Goal: Task Accomplishment & Management: Use online tool/utility

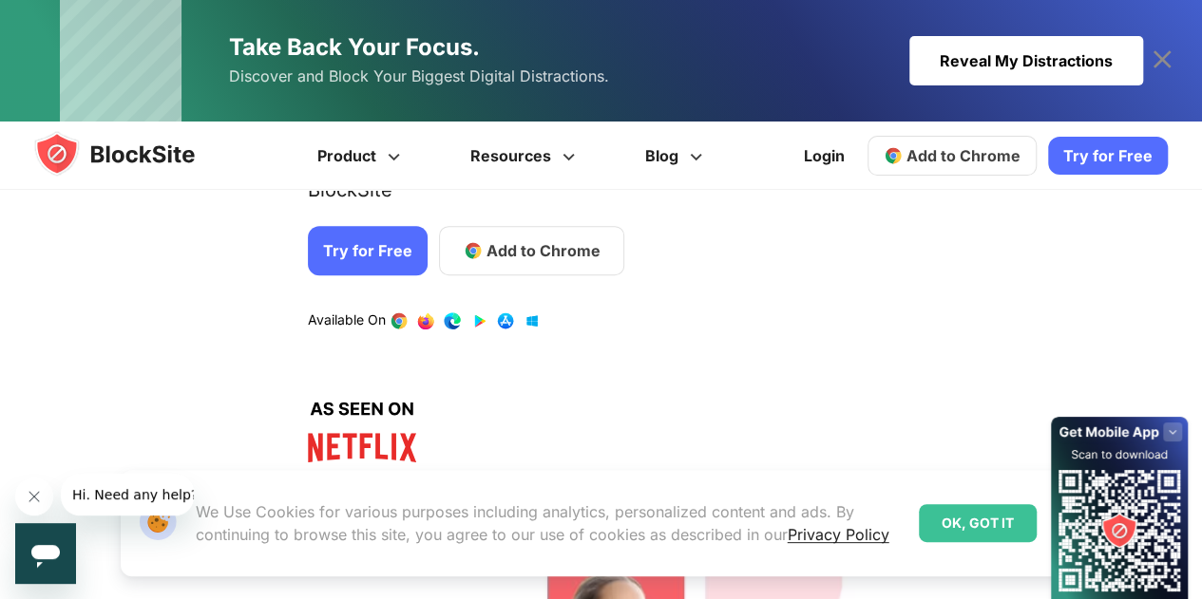
scroll to position [380, 0]
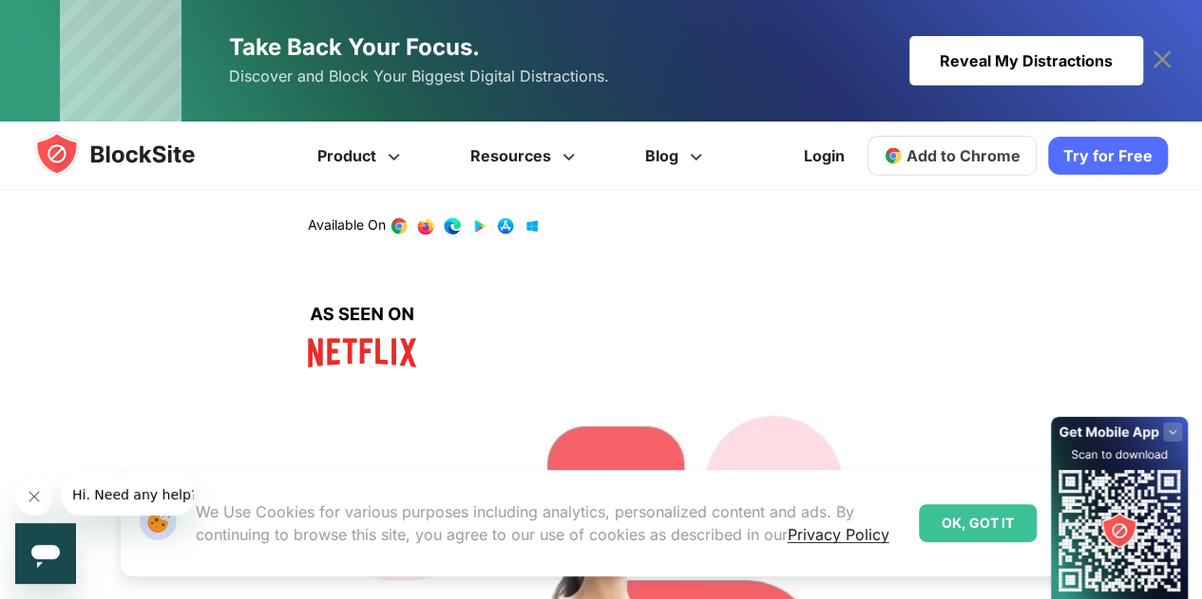
click at [1157, 58] on icon at bounding box center [1161, 60] width 30 height 30
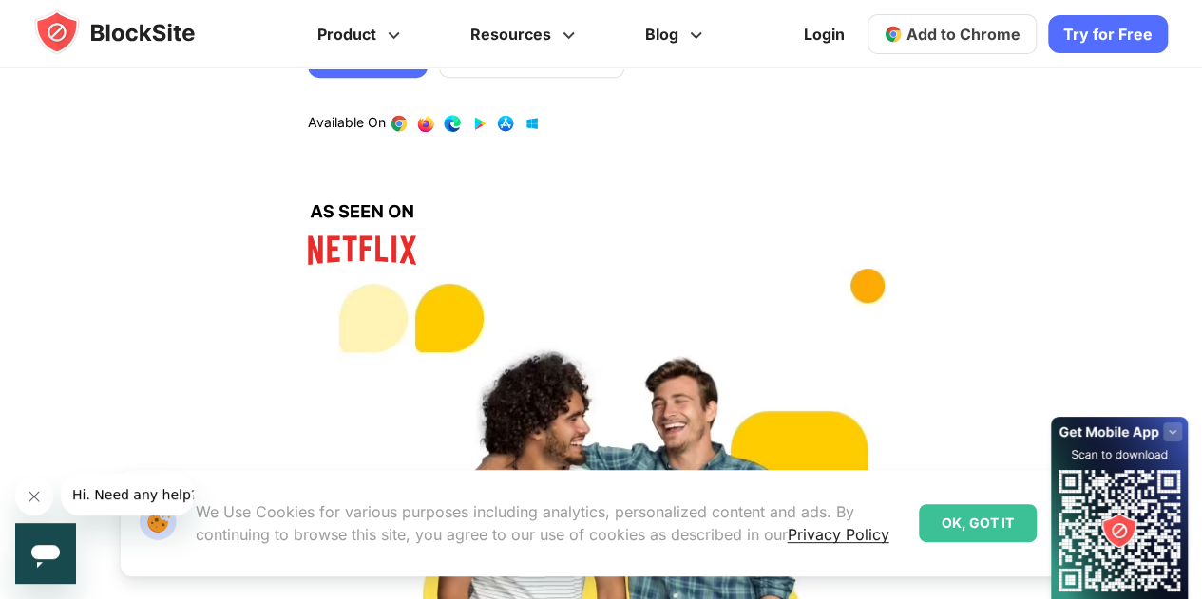
click at [982, 33] on span "Add to Chrome" at bounding box center [963, 34] width 114 height 19
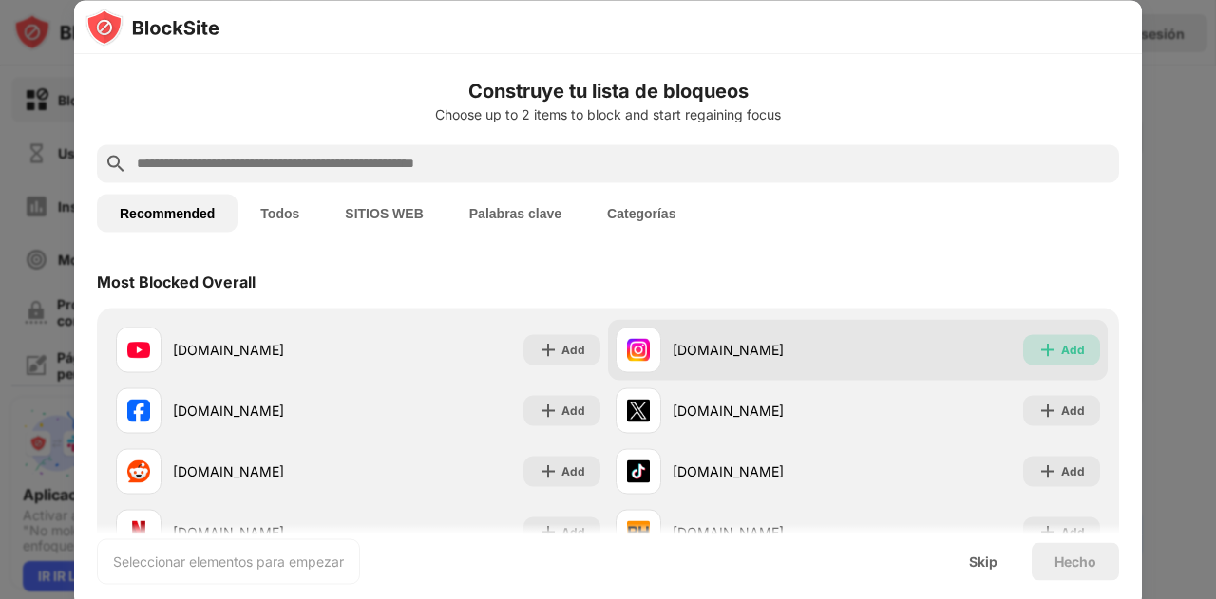
click at [1061, 342] on div "Add" at bounding box center [1073, 349] width 24 height 19
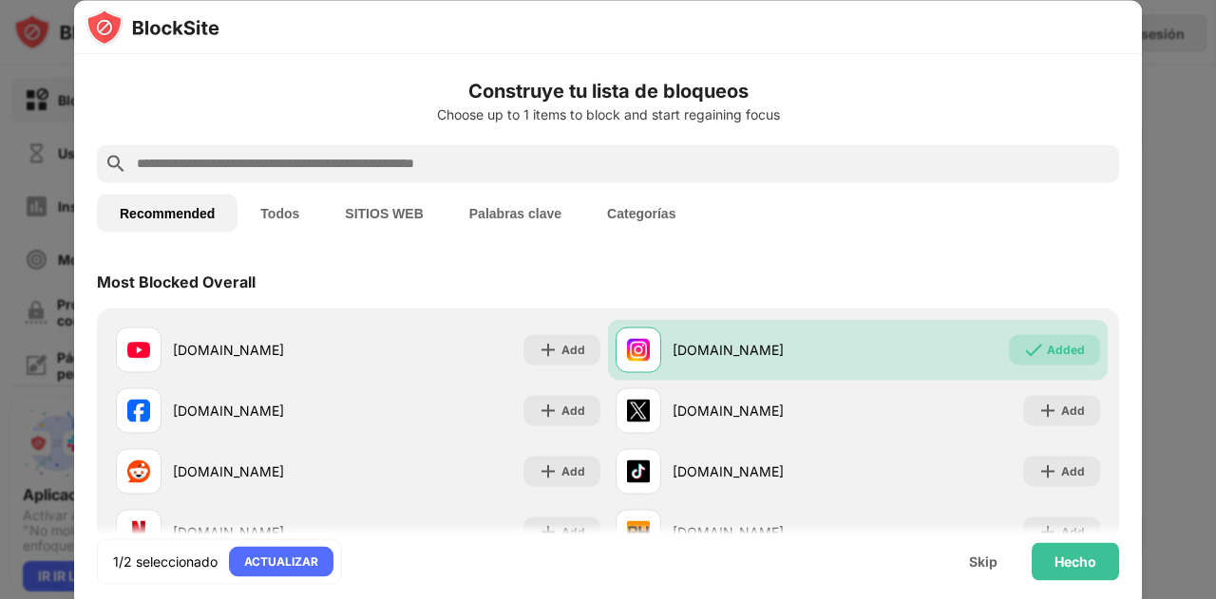
scroll to position [95, 0]
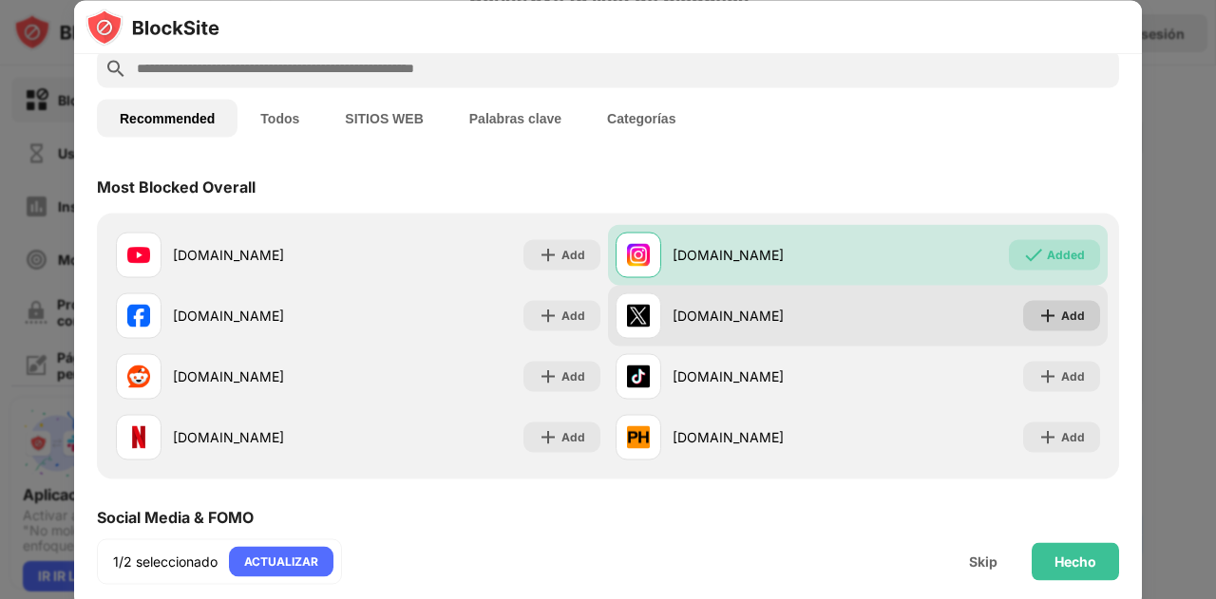
click at [1035, 304] on div "Add" at bounding box center [1061, 315] width 77 height 30
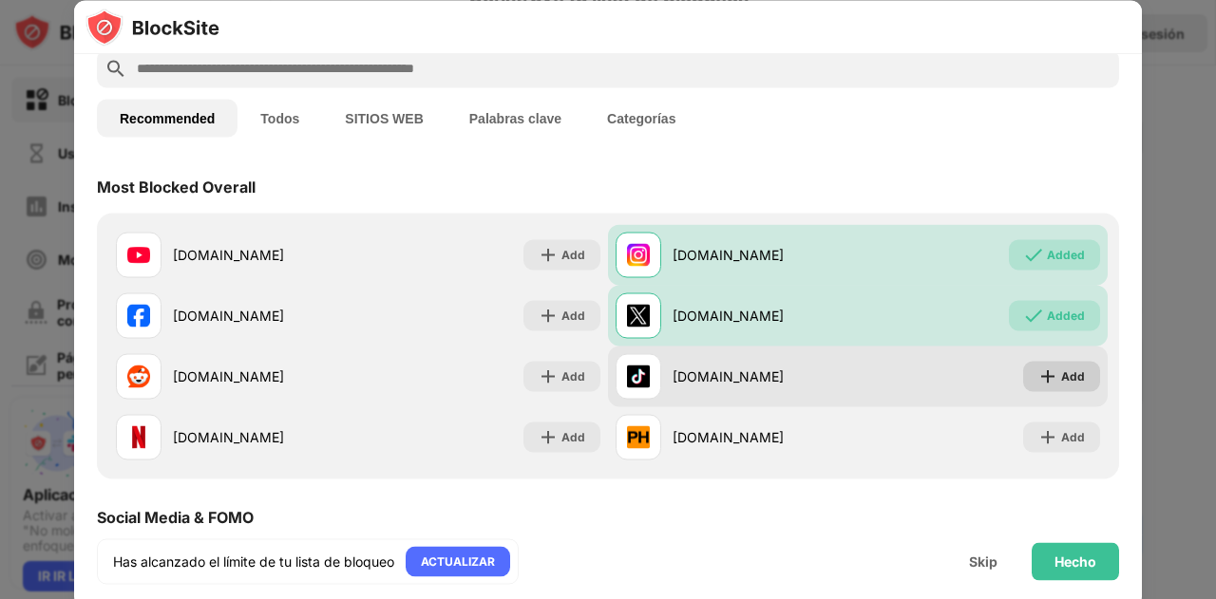
click at [1061, 373] on div "Add" at bounding box center [1073, 376] width 24 height 19
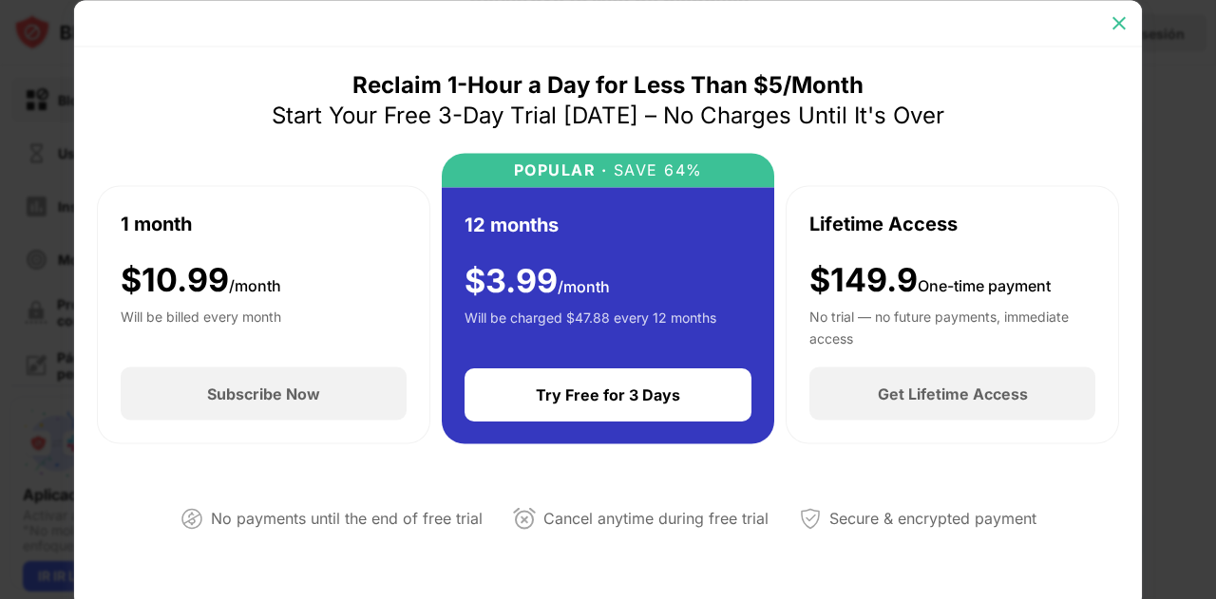
click at [1123, 14] on img at bounding box center [1118, 22] width 19 height 19
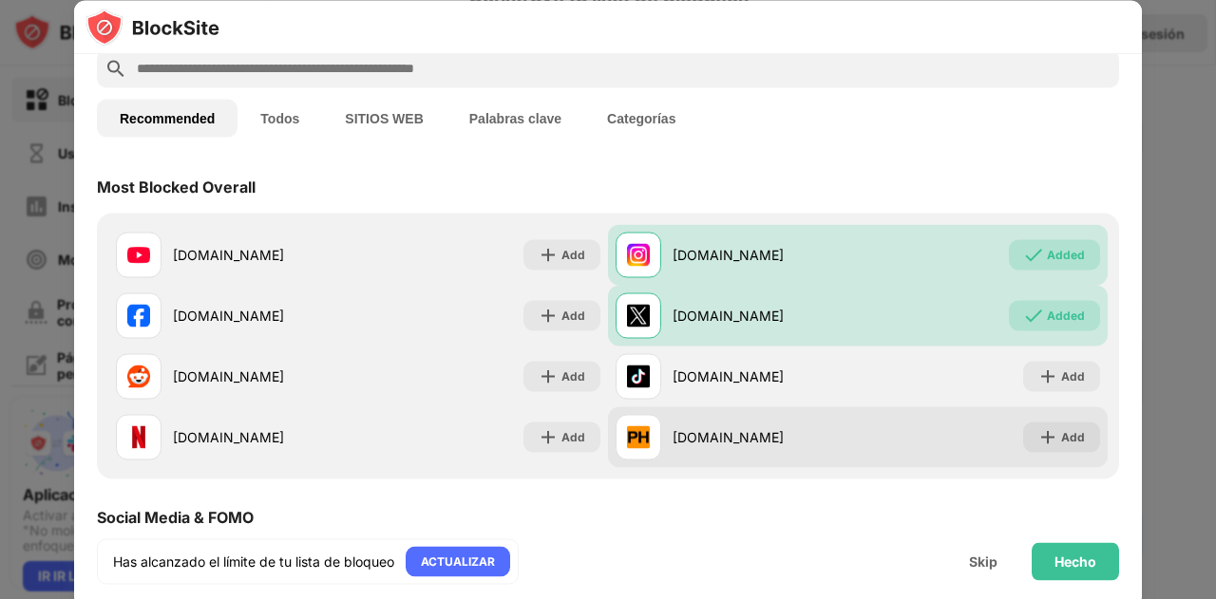
scroll to position [190, 0]
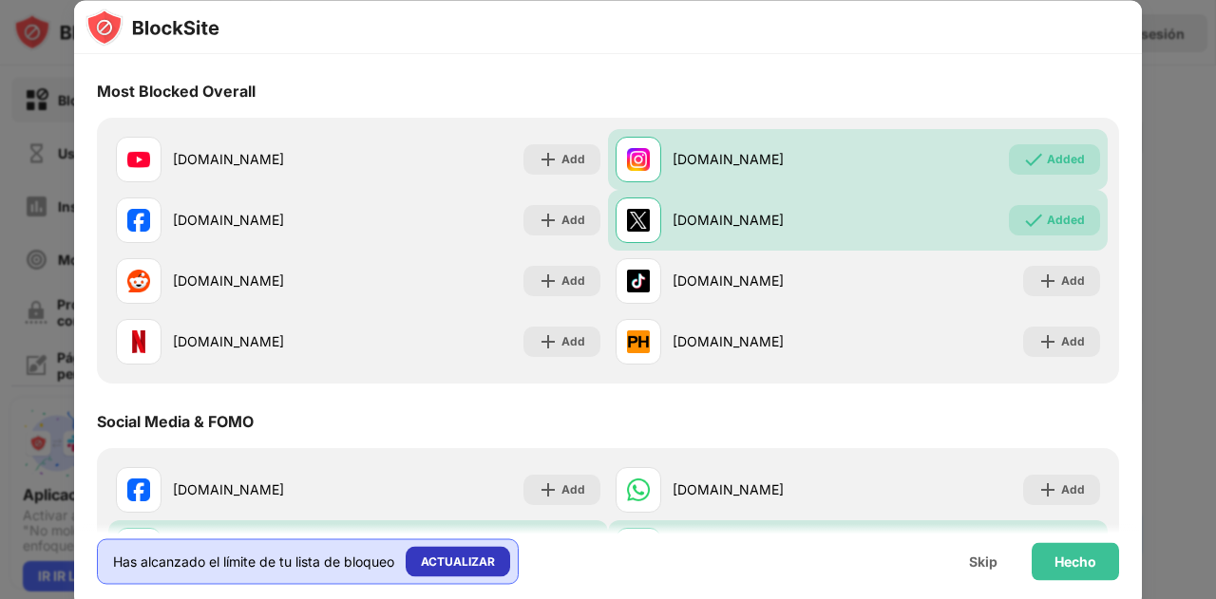
click at [483, 575] on div "ACTUALIZAR" at bounding box center [458, 561] width 104 height 30
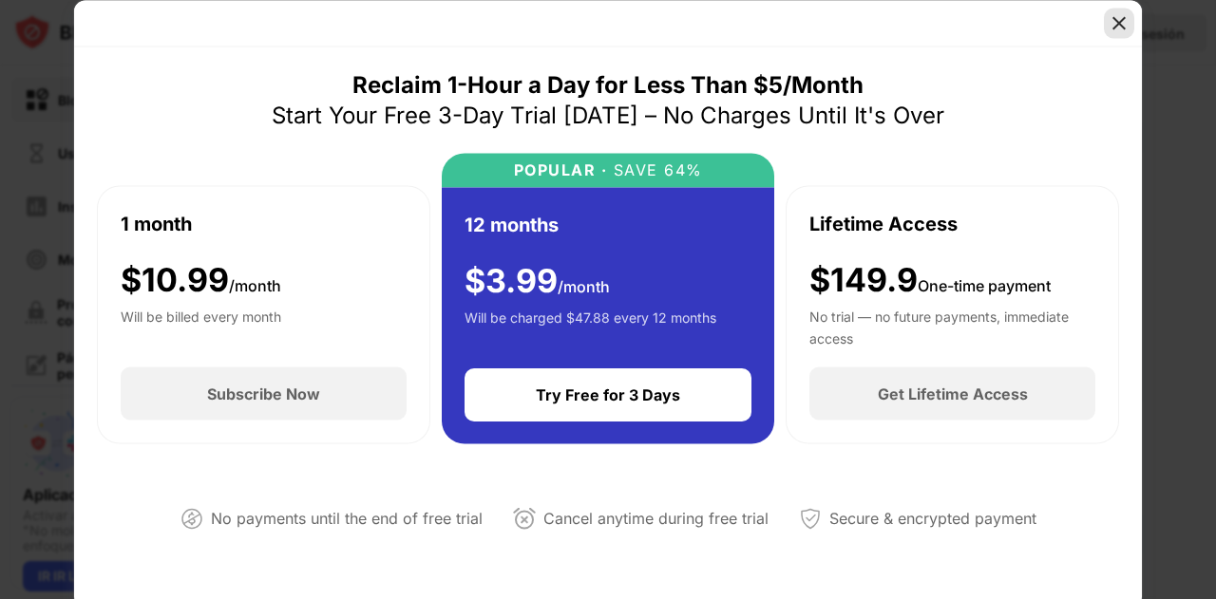
click at [1125, 31] on img at bounding box center [1118, 22] width 19 height 19
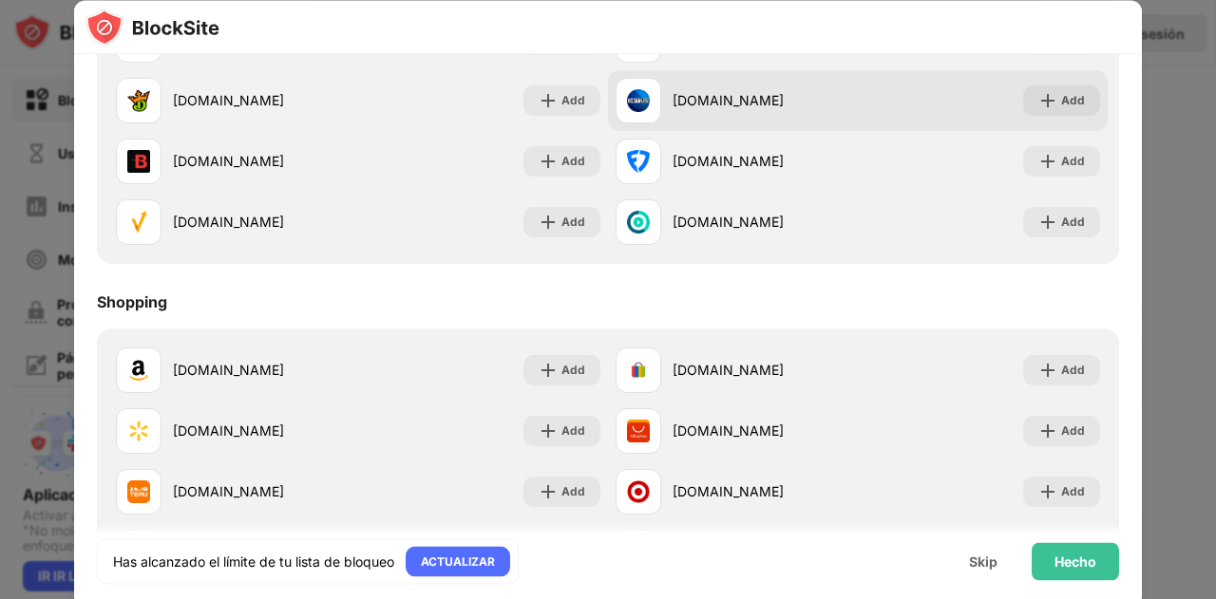
scroll to position [2044, 0]
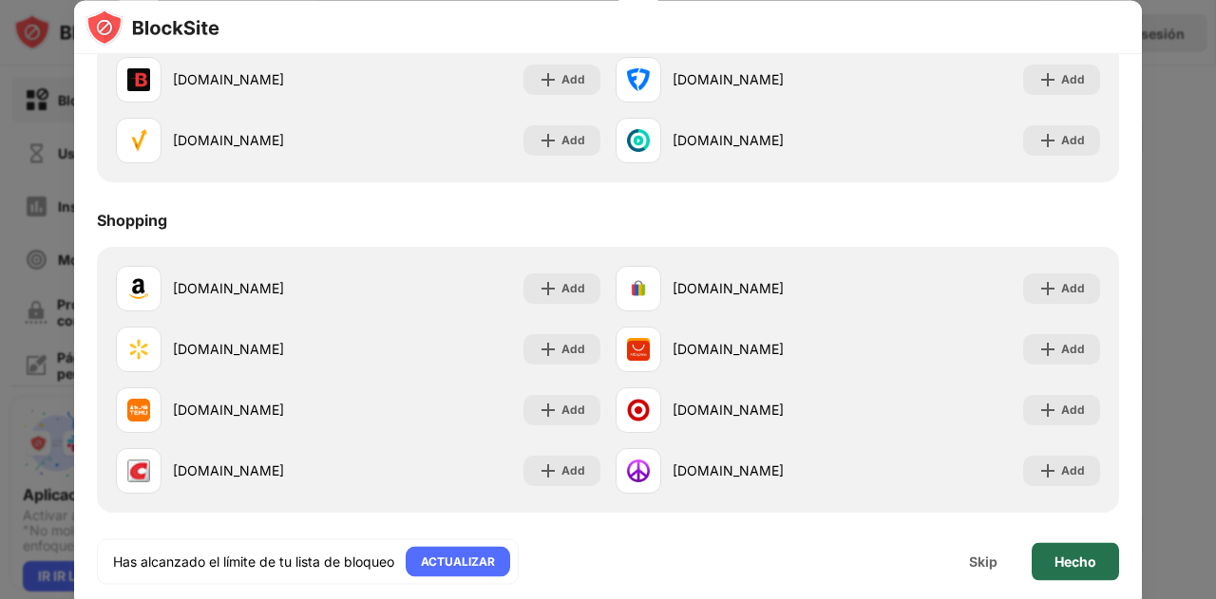
click at [1078, 564] on div "Hecho" at bounding box center [1075, 561] width 42 height 15
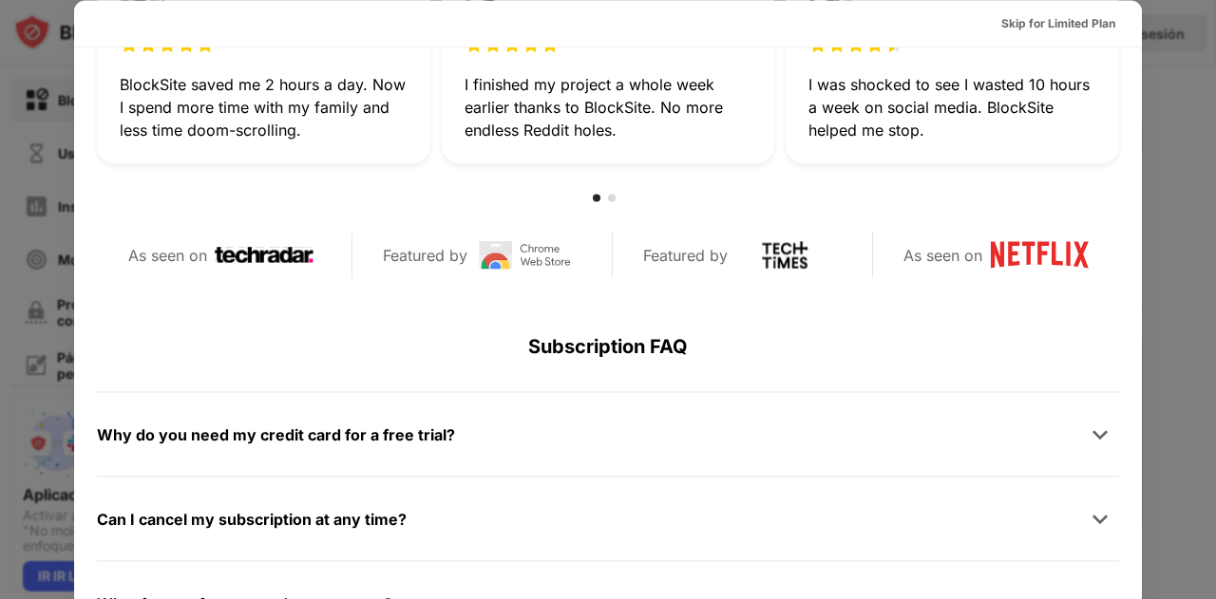
scroll to position [855, 0]
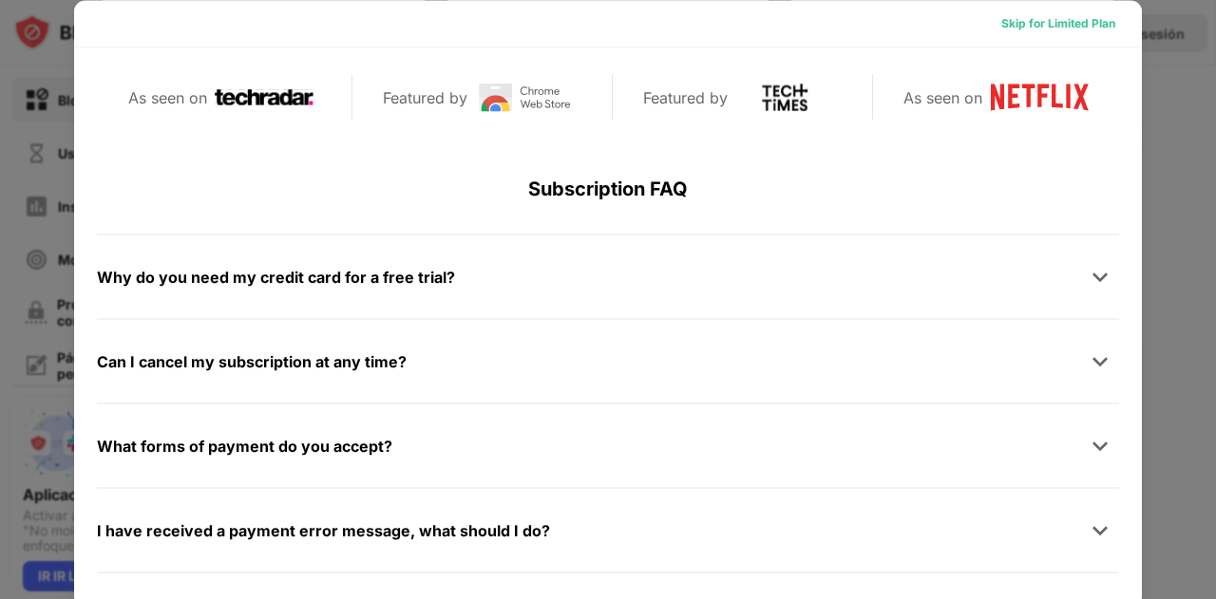
click at [1046, 16] on div "Skip for Limited Plan" at bounding box center [1058, 22] width 114 height 19
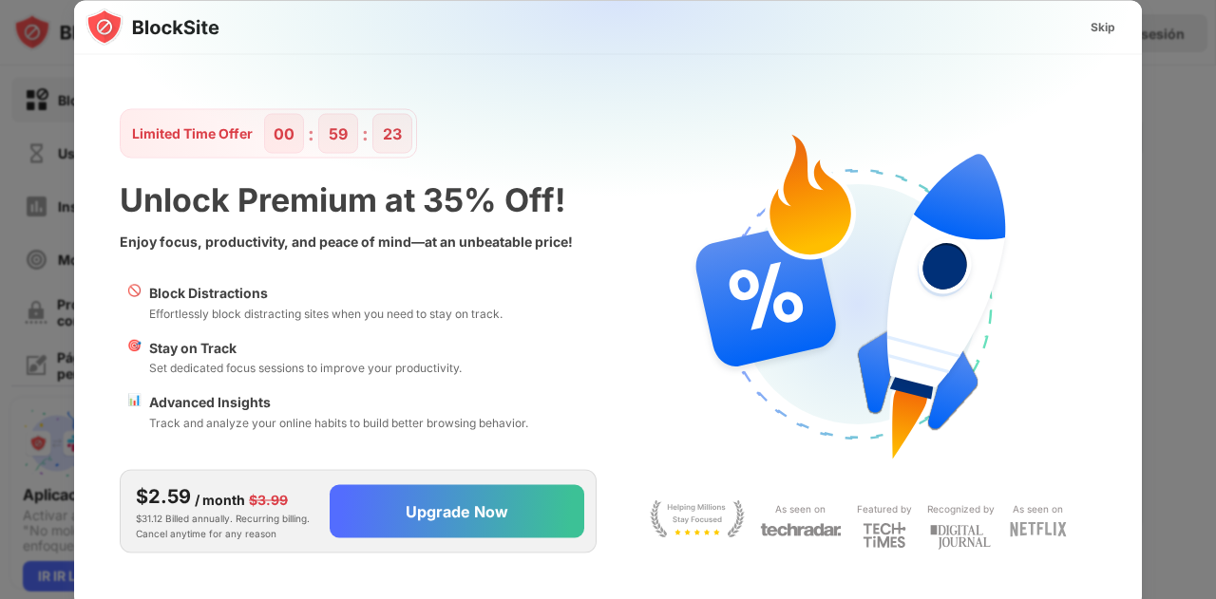
click at [1102, 7] on img at bounding box center [619, 188] width 1068 height 376
click at [1099, 30] on div "Skip" at bounding box center [1102, 26] width 25 height 19
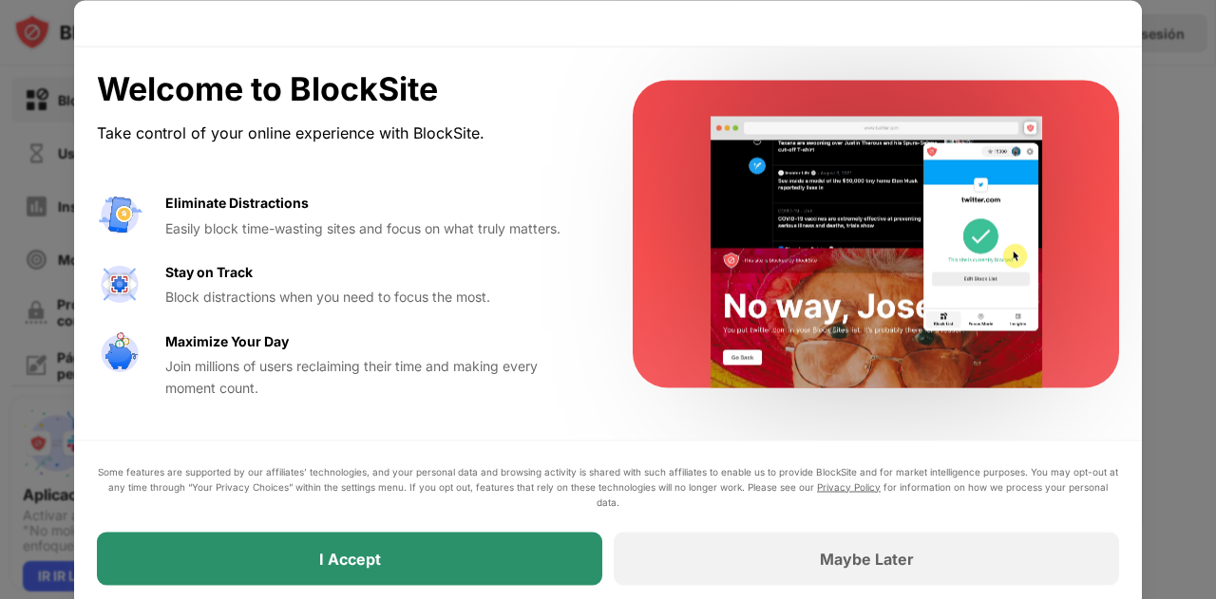
click at [457, 574] on div "I Accept" at bounding box center [349, 558] width 505 height 53
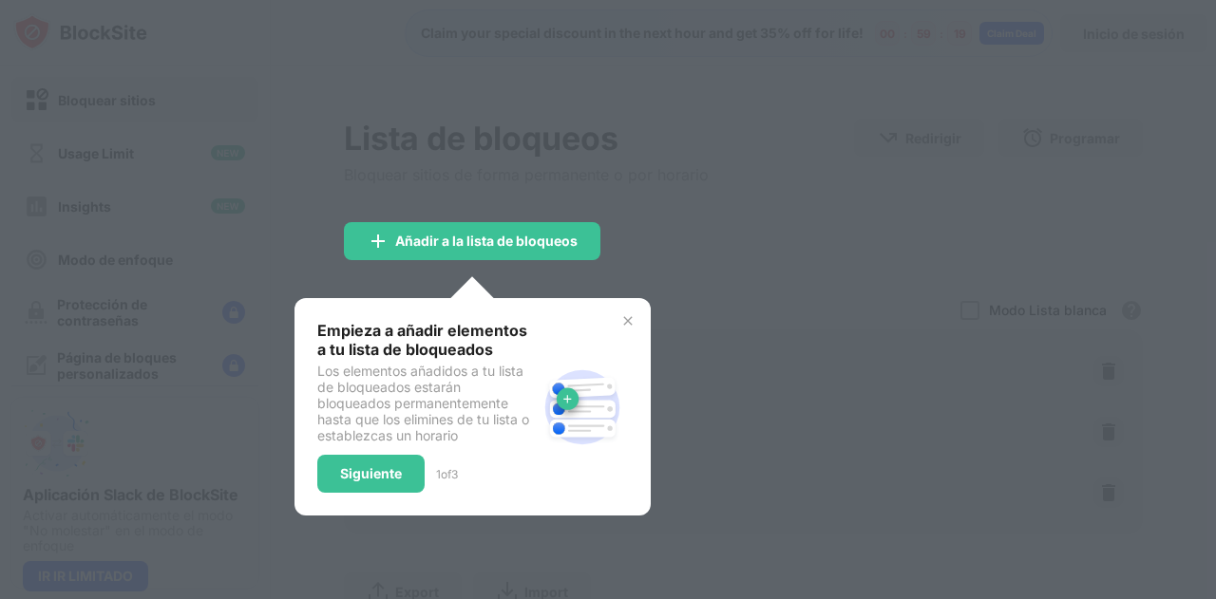
click at [819, 394] on div at bounding box center [608, 299] width 1216 height 599
click at [351, 466] on div "Siguiente" at bounding box center [371, 473] width 62 height 15
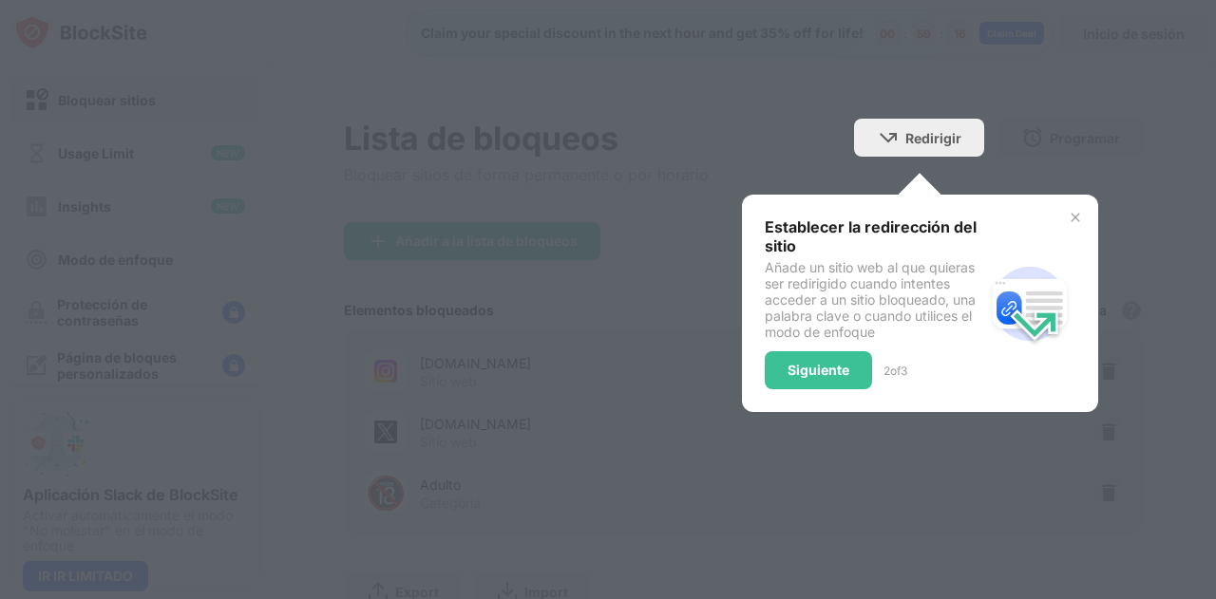
click at [812, 345] on div "Establecer la redirección del sitio Añade un sitio web al que quieras ser redir…" at bounding box center [874, 304] width 219 height 172
click at [811, 364] on div "Siguiente" at bounding box center [818, 370] width 62 height 15
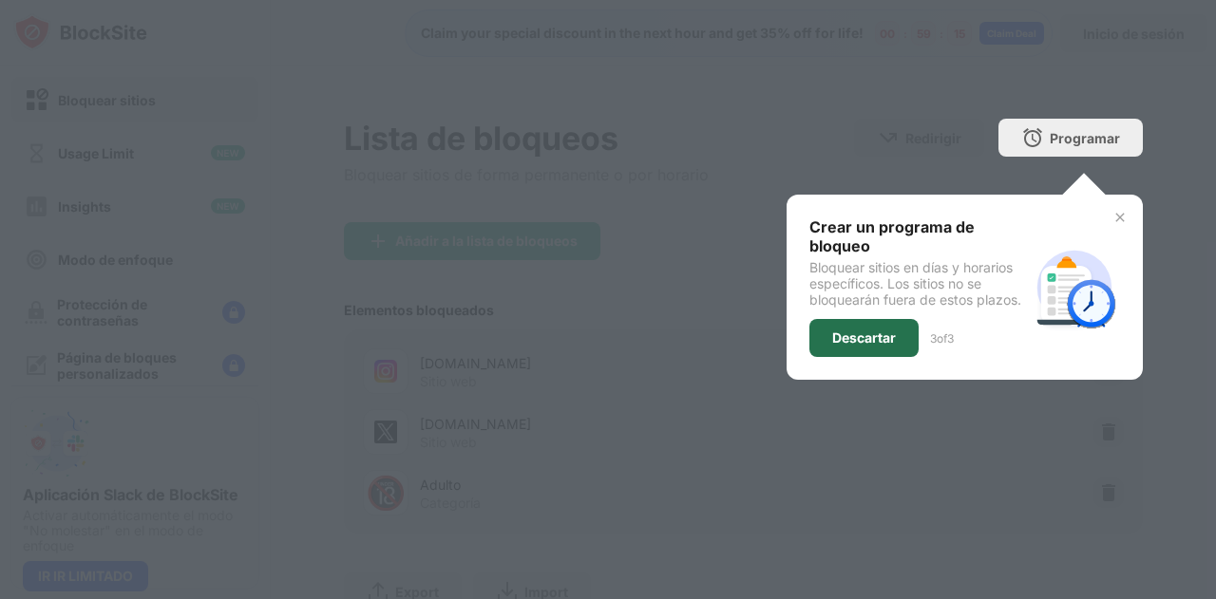
click at [846, 337] on div "Descartar" at bounding box center [864, 338] width 64 height 15
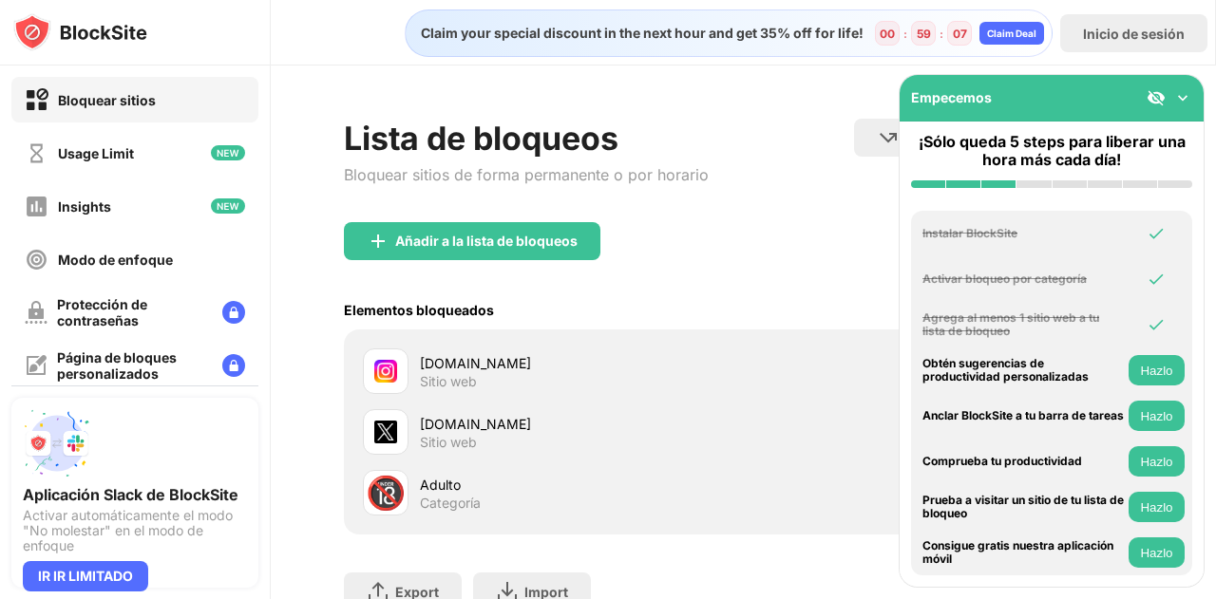
click at [1192, 102] on div "Empecemos" at bounding box center [1051, 98] width 304 height 47
click at [1183, 95] on img at bounding box center [1182, 97] width 19 height 19
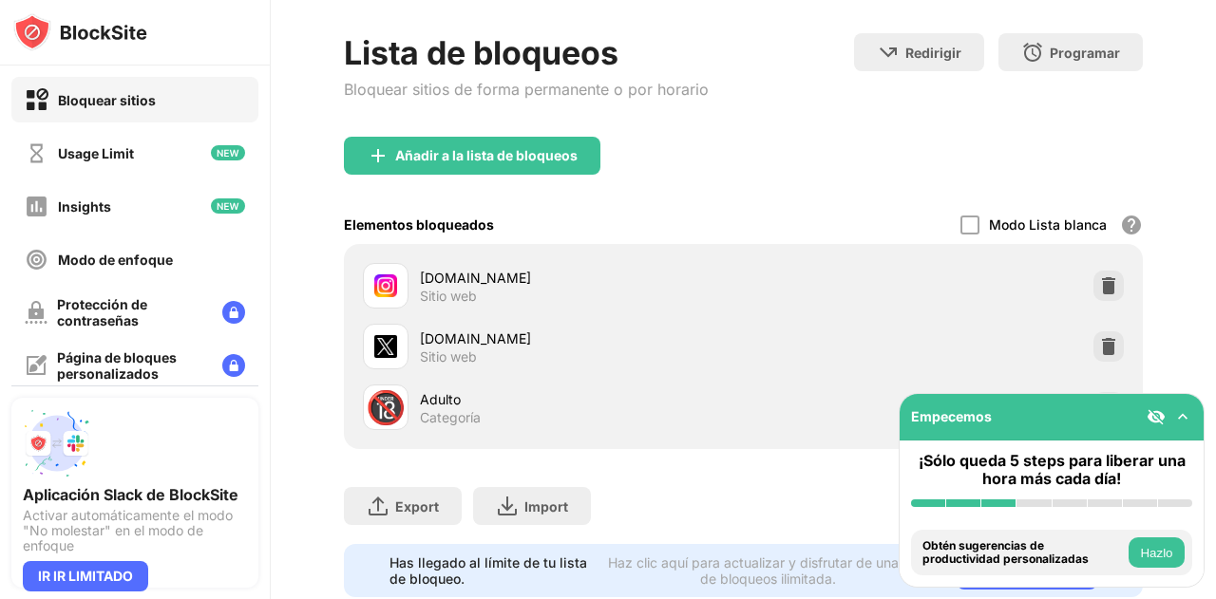
scroll to position [150, 0]
